Goal: Information Seeking & Learning: Find specific fact

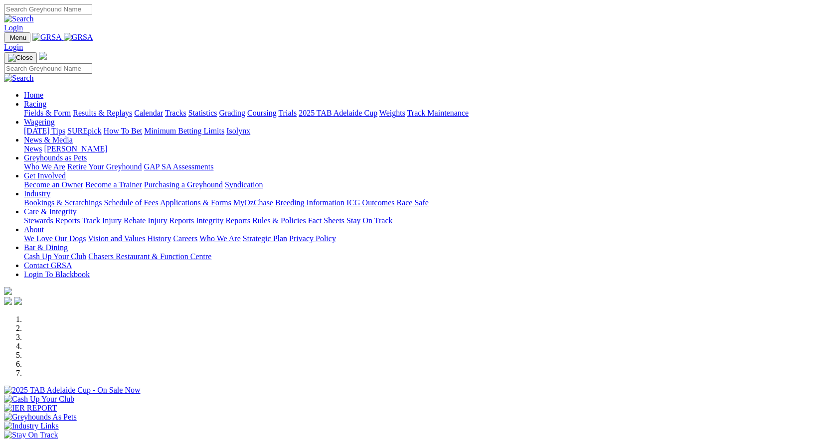
click at [46, 100] on link "Racing" at bounding box center [35, 104] width 22 height 8
click at [132, 109] on link "Results & Replays" at bounding box center [102, 113] width 59 height 8
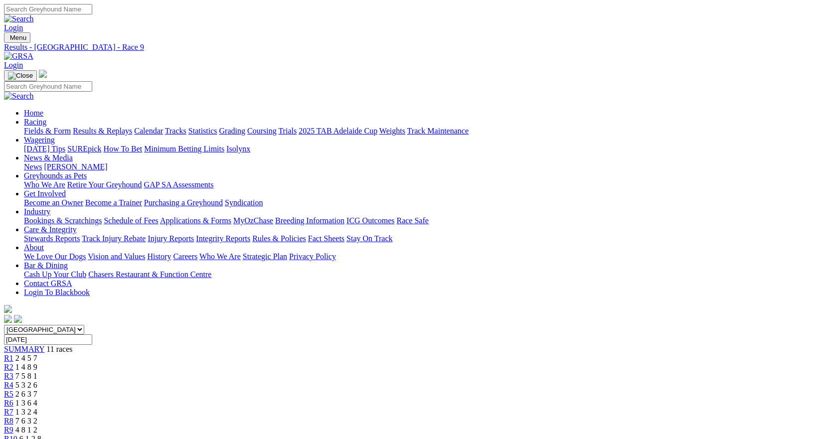
click at [17, 435] on link "R10" at bounding box center [10, 439] width 13 height 8
click at [37, 426] on span "4 8 1 2" at bounding box center [26, 430] width 22 height 8
click at [553, 417] on div "R8 7 6 3 2" at bounding box center [415, 421] width 822 height 9
click at [500, 408] on div "R7 1 3 2 4" at bounding box center [415, 412] width 822 height 9
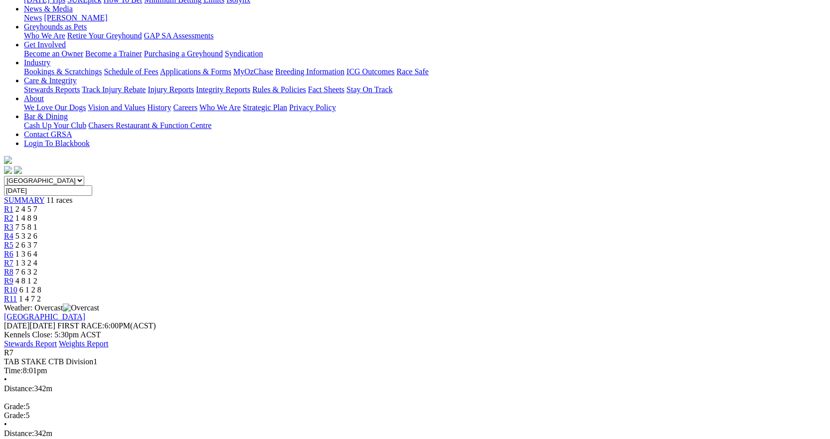
scroll to position [150, 0]
